Goal: Information Seeking & Learning: Learn about a topic

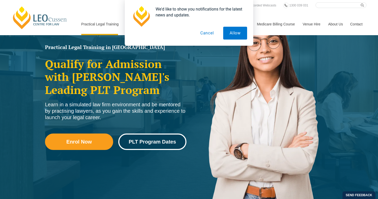
click at [144, 150] on link "PLT Program Dates" at bounding box center [152, 142] width 68 height 16
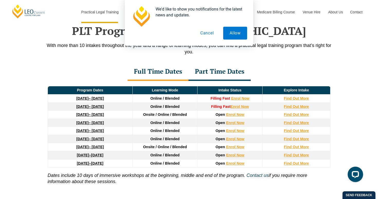
scroll to position [671, 0]
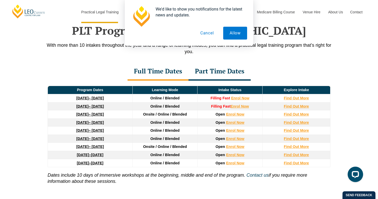
click at [216, 36] on button "Cancel" at bounding box center [207, 33] width 26 height 13
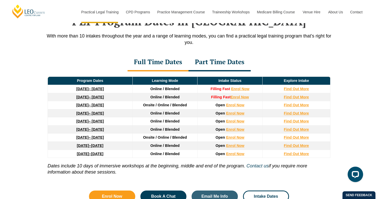
scroll to position [682, 0]
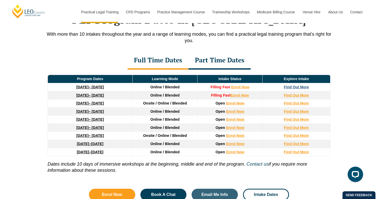
click at [298, 88] on strong "Find Out More" at bounding box center [296, 87] width 25 height 4
click at [231, 64] on div "Part Time Dates" at bounding box center [219, 61] width 62 height 18
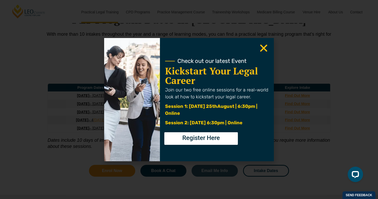
click at [265, 52] on icon "Close" at bounding box center [264, 48] width 10 height 10
click at [264, 46] on icon "Close" at bounding box center [264, 48] width 10 height 10
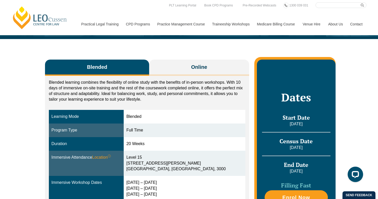
scroll to position [56, 0]
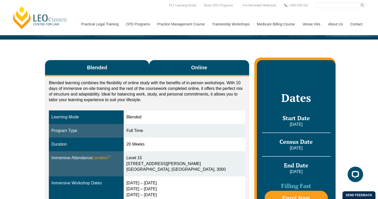
click at [193, 73] on button "Online" at bounding box center [199, 68] width 100 height 16
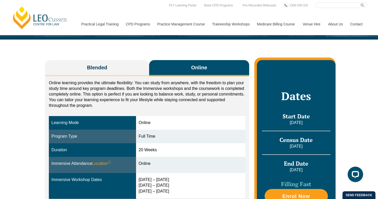
click at [179, 108] on div "Online learning provides the ultimate flexibility: You can study from anywhere,…" at bounding box center [147, 95] width 196 height 31
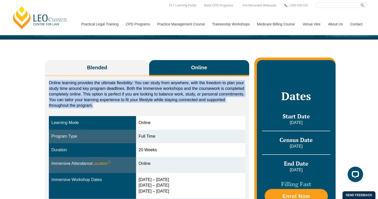
click at [179, 108] on div "Online learning provides the ultimate flexibility: You can study from anywhere,…" at bounding box center [147, 95] width 196 height 31
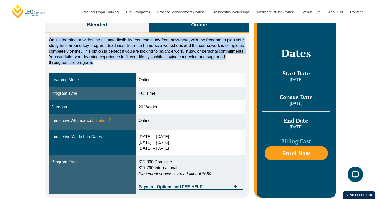
scroll to position [100, 0]
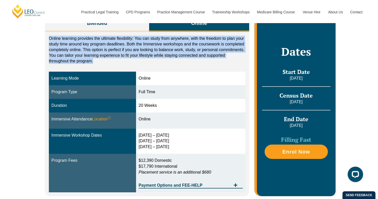
click at [167, 141] on div "30 Sep – 3 Oct 2025 10 – 12 Dec 2025 11 – 13 Feb 2026" at bounding box center [191, 142] width 104 height 18
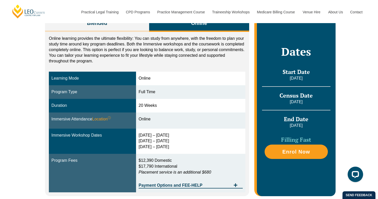
click at [167, 141] on div "30 Sep – 3 Oct 2025 10 – 12 Dec 2025 11 – 13 Feb 2026" at bounding box center [191, 142] width 104 height 18
click at [168, 137] on div "30 Sep – 3 Oct 2025 10 – 12 Dec 2025 11 – 13 Feb 2026" at bounding box center [191, 142] width 104 height 18
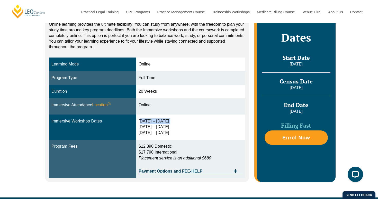
scroll to position [117, 0]
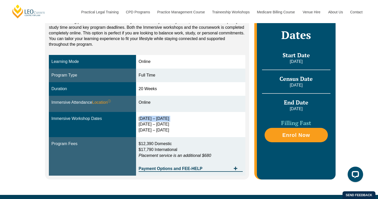
click at [169, 127] on div "30 Sep – 3 Oct 2025 10 – 12 Dec 2025 11 – 13 Feb 2026" at bounding box center [191, 125] width 104 height 18
click at [174, 167] on span "Payment Options and FEE-HELP" at bounding box center [185, 169] width 92 height 4
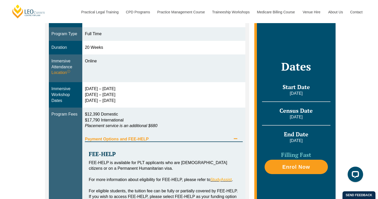
scroll to position [200, 0]
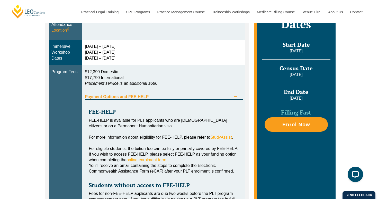
click at [182, 99] on div "Payment Options and FEE-HELP" at bounding box center [164, 94] width 158 height 11
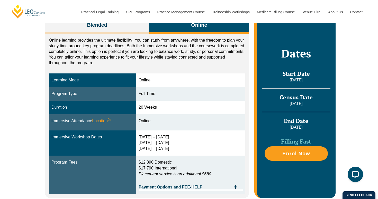
scroll to position [95, 0]
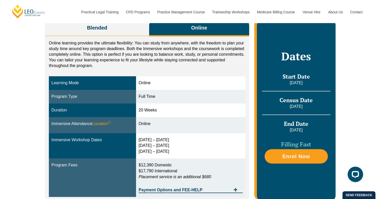
click at [148, 53] on p "Online learning provides the ultimate flexibility: You can study from anywhere,…" at bounding box center [147, 54] width 196 height 28
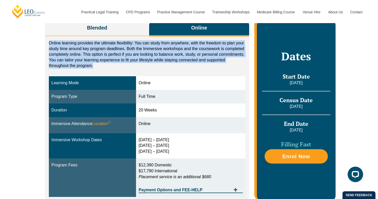
click at [148, 53] on p "Online learning provides the ultimate flexibility: You can study from anywhere,…" at bounding box center [147, 54] width 196 height 28
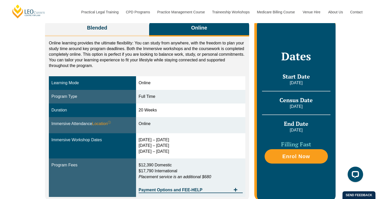
click at [148, 53] on p "Online learning provides the ultimate flexibility: You can study from anywhere,…" at bounding box center [147, 54] width 196 height 28
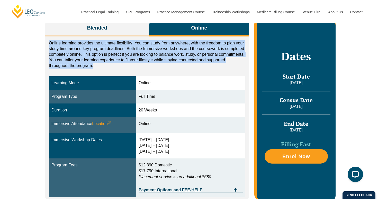
click at [148, 53] on p "Online learning provides the ultimate flexibility: You can study from anywhere,…" at bounding box center [147, 54] width 196 height 28
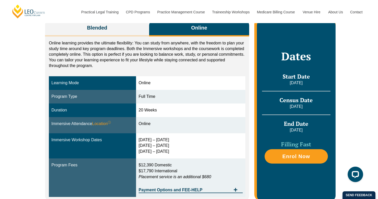
click at [148, 53] on p "Online learning provides the ultimate flexibility: You can study from anywhere,…" at bounding box center [147, 54] width 196 height 28
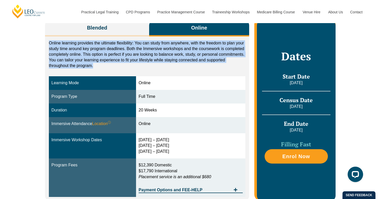
click at [148, 53] on p "Online learning provides the ultimate flexibility: You can study from anywhere,…" at bounding box center [147, 54] width 196 height 28
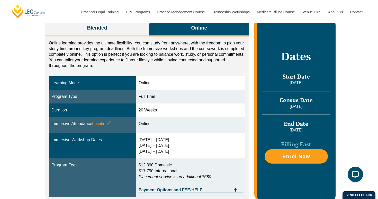
click at [148, 53] on p "Online learning provides the ultimate flexibility: You can study from anywhere,…" at bounding box center [147, 54] width 196 height 28
click at [167, 85] on div "Online" at bounding box center [191, 83] width 104 height 6
click at [169, 140] on div "30 Sep – 3 Oct 2025 10 – 12 Dec 2025 11 – 13 Feb 2026" at bounding box center [191, 146] width 104 height 18
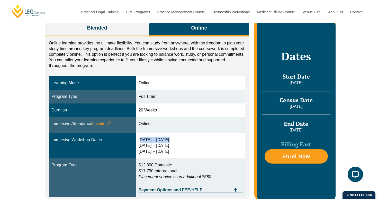
click at [169, 140] on div "30 Sep – 3 Oct 2025 10 – 12 Dec 2025 11 – 13 Feb 2026" at bounding box center [191, 146] width 104 height 18
drag, startPoint x: 172, startPoint y: 152, endPoint x: 146, endPoint y: 137, distance: 29.4
click at [146, 137] on div "30 Sep – 3 Oct 2025 10 – 12 Dec 2025 11 – 13 Feb 2026" at bounding box center [191, 146] width 104 height 18
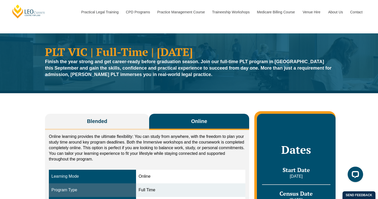
scroll to position [2, 0]
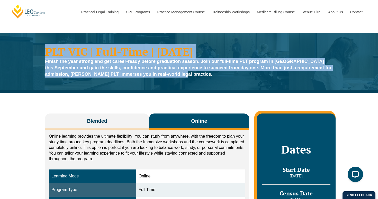
drag, startPoint x: 164, startPoint y: 79, endPoint x: 57, endPoint y: 41, distance: 113.6
click at [57, 40] on div "PLT VIC | Full-Time | September 2025 Finish the year strong and get career-read…" at bounding box center [189, 63] width 378 height 60
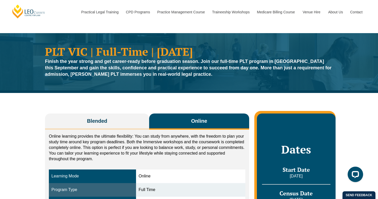
click at [57, 41] on div "PLT VIC | Full-Time | September 2025 Finish the year strong and get career-read…" at bounding box center [189, 63] width 378 height 60
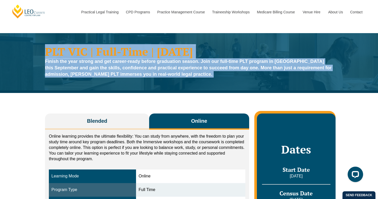
drag, startPoint x: 57, startPoint y: 41, endPoint x: 181, endPoint y: 83, distance: 131.2
click at [182, 83] on div "PLT VIC | Full-Time | September 2025 Finish the year strong and get career-read…" at bounding box center [189, 63] width 378 height 60
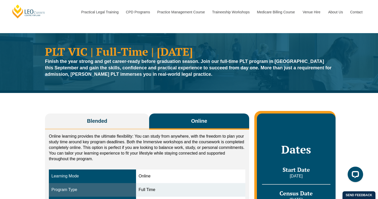
click at [181, 83] on div "PLT VIC | Full-Time | September 2025 Finish the year strong and get career-read…" at bounding box center [189, 63] width 378 height 60
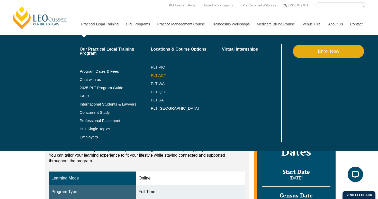
click at [155, 74] on link "PLT ACT" at bounding box center [186, 75] width 71 height 4
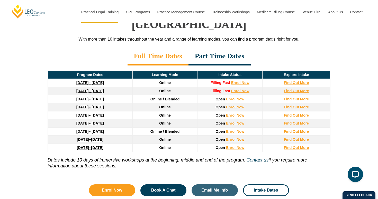
scroll to position [696, 0]
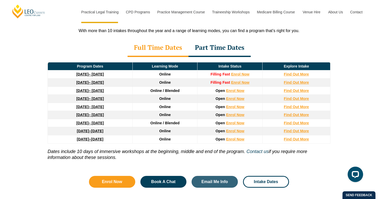
click at [212, 40] on div "Part Time Dates" at bounding box center [219, 48] width 62 height 18
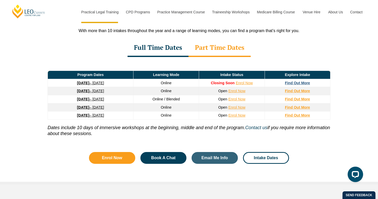
click at [288, 81] on strong "Find Out More" at bounding box center [297, 83] width 25 height 4
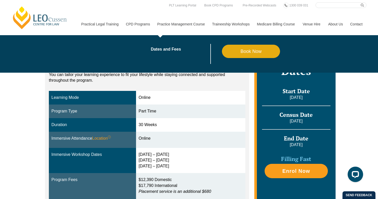
click at [162, 26] on link "Practice Management Course" at bounding box center [180, 24] width 55 height 22
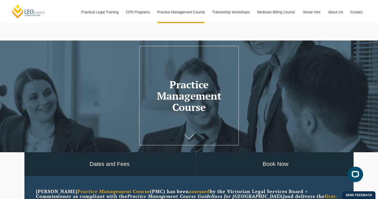
scroll to position [130, 0]
